Goal: Navigation & Orientation: Find specific page/section

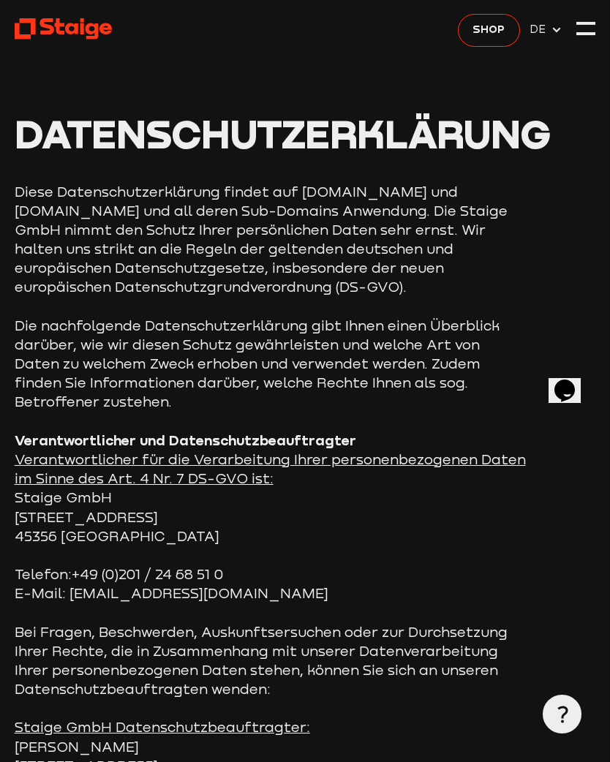
click at [551, 33] on icon at bounding box center [556, 30] width 12 height 12
click at [55, 41] on link at bounding box center [63, 29] width 97 height 24
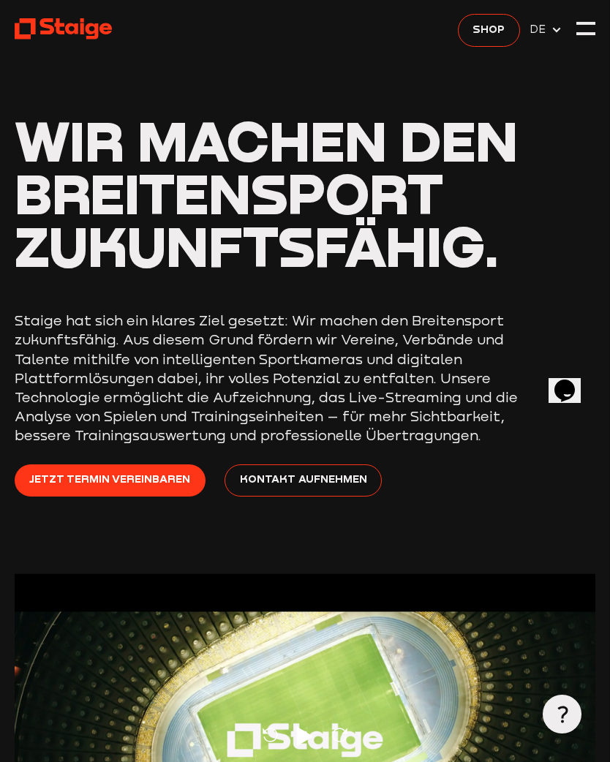
click at [591, 34] on div at bounding box center [585, 28] width 19 height 19
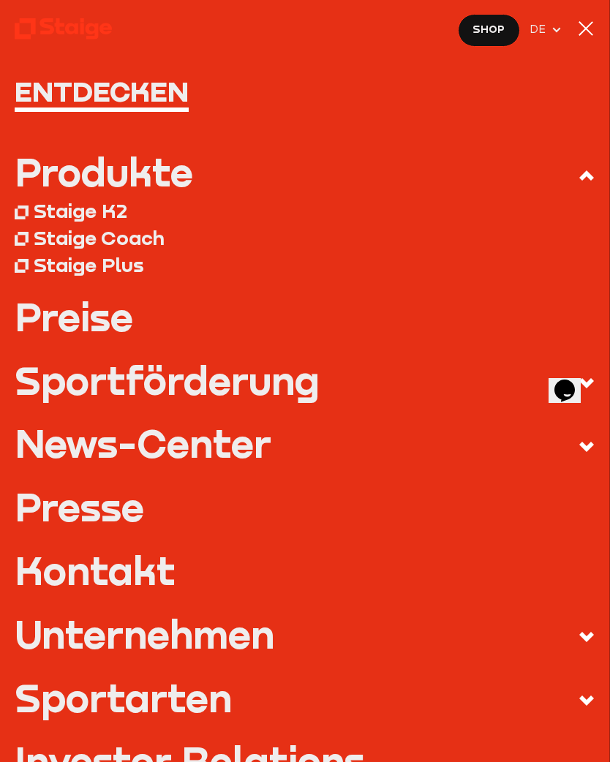
click at [591, 33] on div at bounding box center [585, 28] width 15 height 15
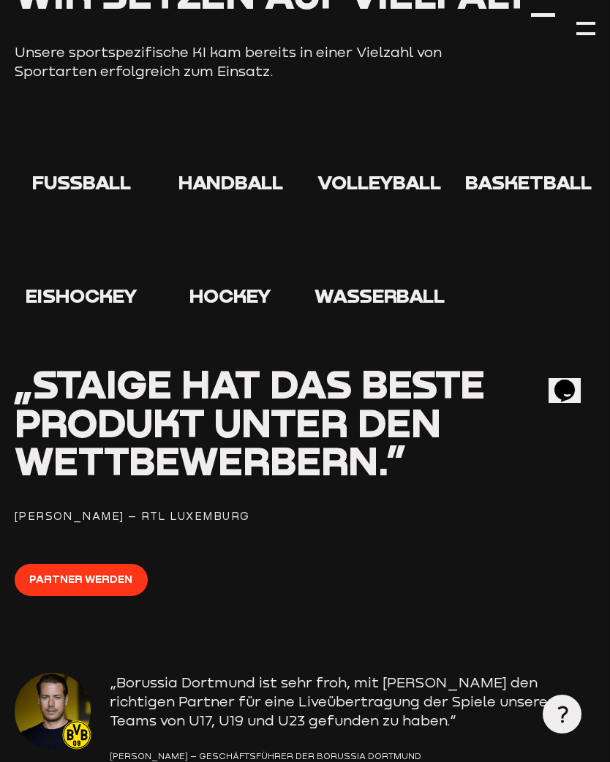
scroll to position [1582, 0]
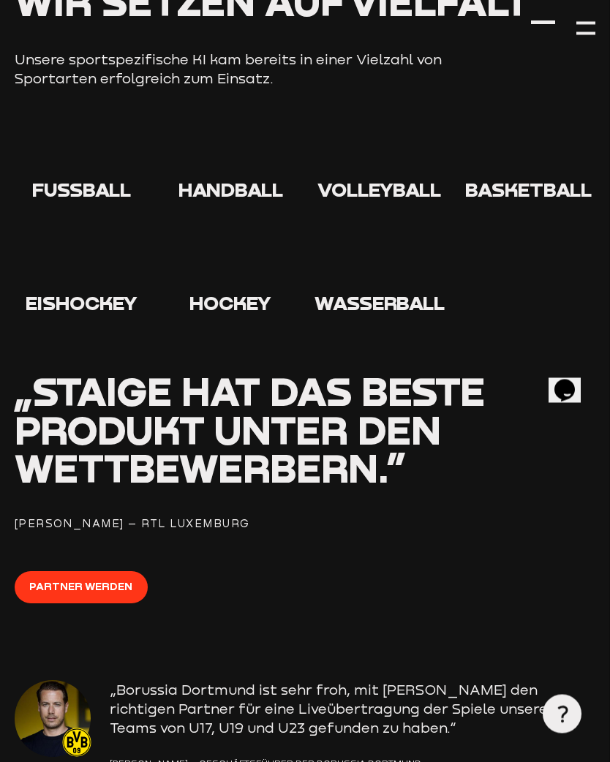
click at [86, 174] on icon at bounding box center [81, 150] width 47 height 47
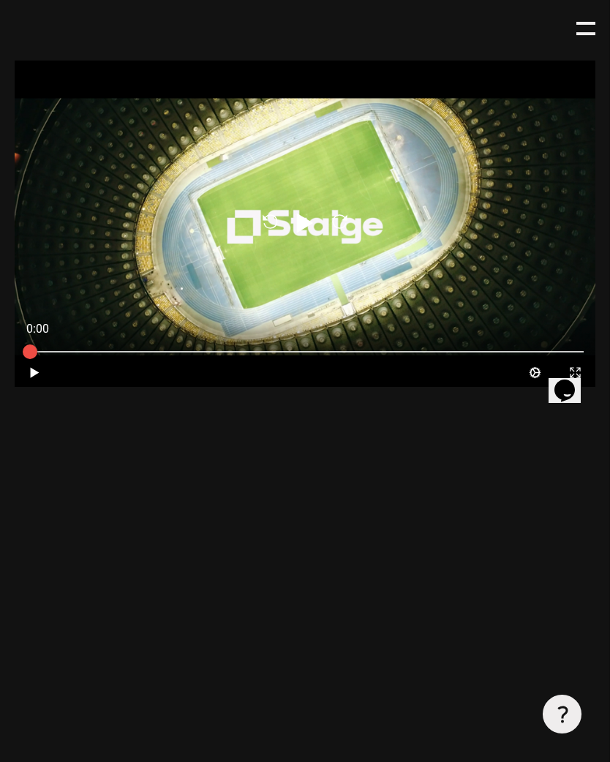
scroll to position [0, 0]
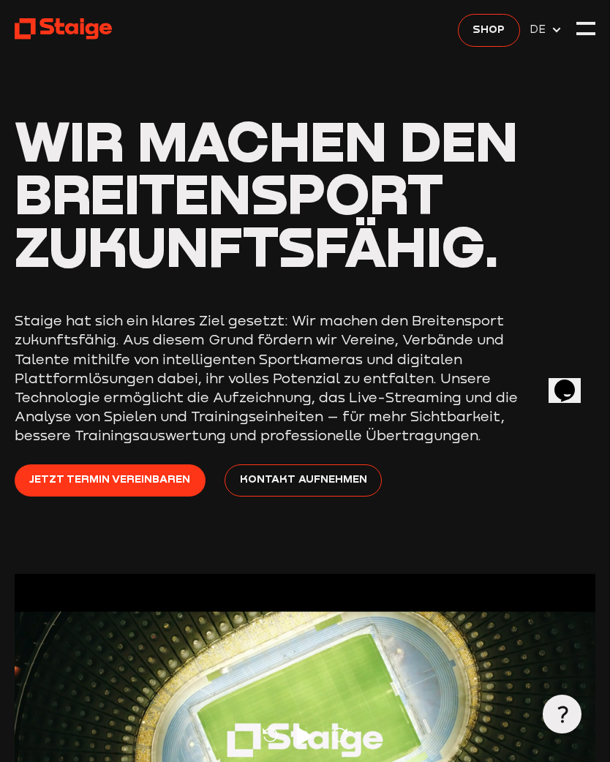
click at [588, 23] on div at bounding box center [585, 23] width 19 height 3
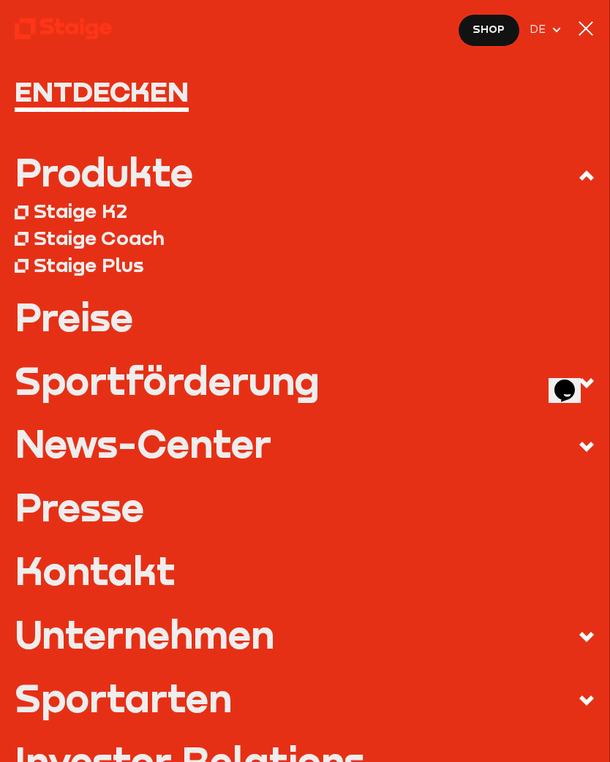
click at [583, 34] on div at bounding box center [585, 28] width 19 height 19
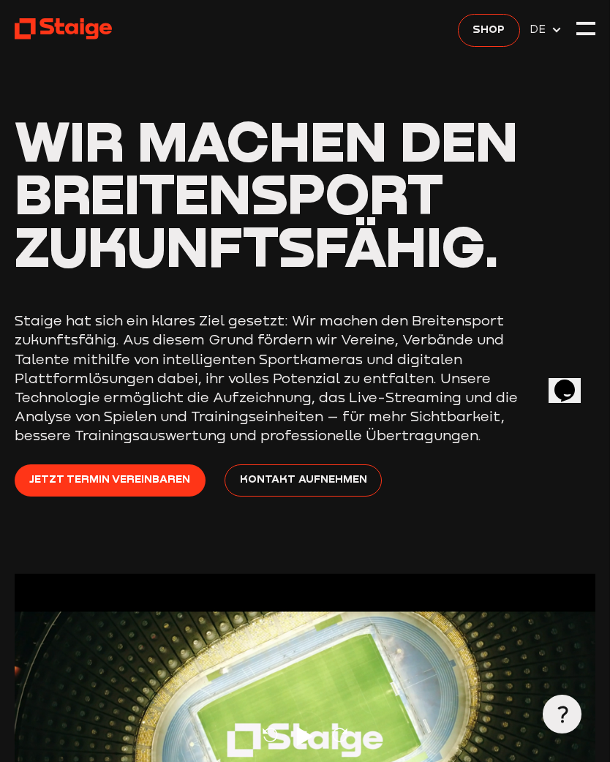
click at [557, 724] on div at bounding box center [561, 713] width 38 height 38
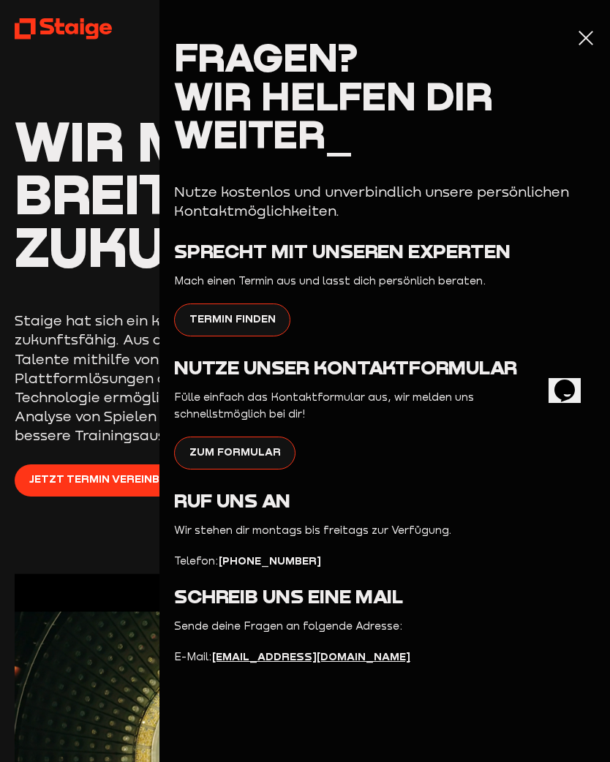
click at [576, 38] on div at bounding box center [585, 38] width 19 height 19
